Goal: Find specific page/section: Find specific page/section

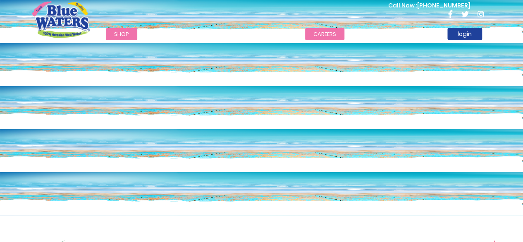
click at [325, 31] on link "careers" at bounding box center [324, 34] width 39 height 12
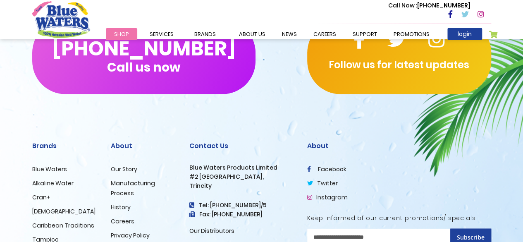
scroll to position [827, 0]
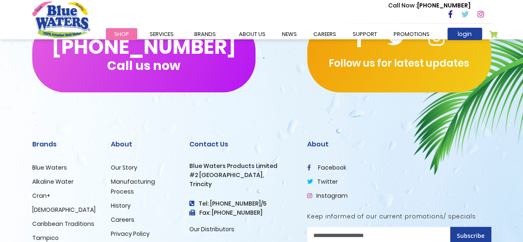
click at [122, 223] on link "Careers" at bounding box center [123, 219] width 24 height 8
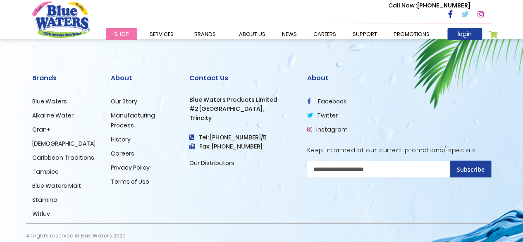
scroll to position [903, 0]
